Goal: Task Accomplishment & Management: Complete application form

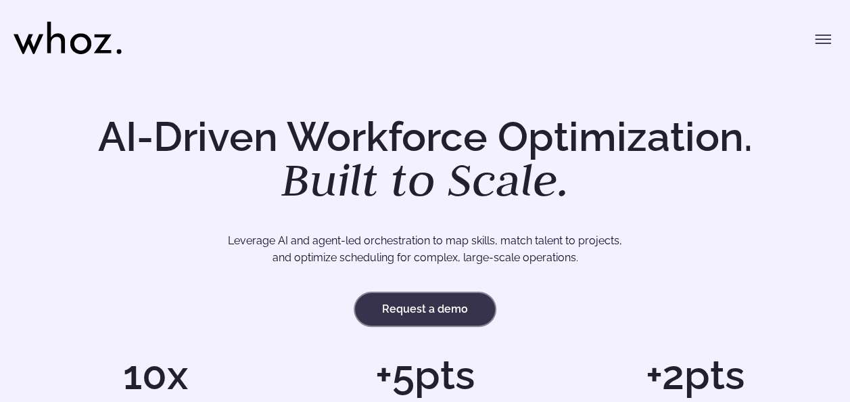
click at [440, 308] on link "Request a demo" at bounding box center [425, 309] width 140 height 32
